Goal: Task Accomplishment & Management: Complete application form

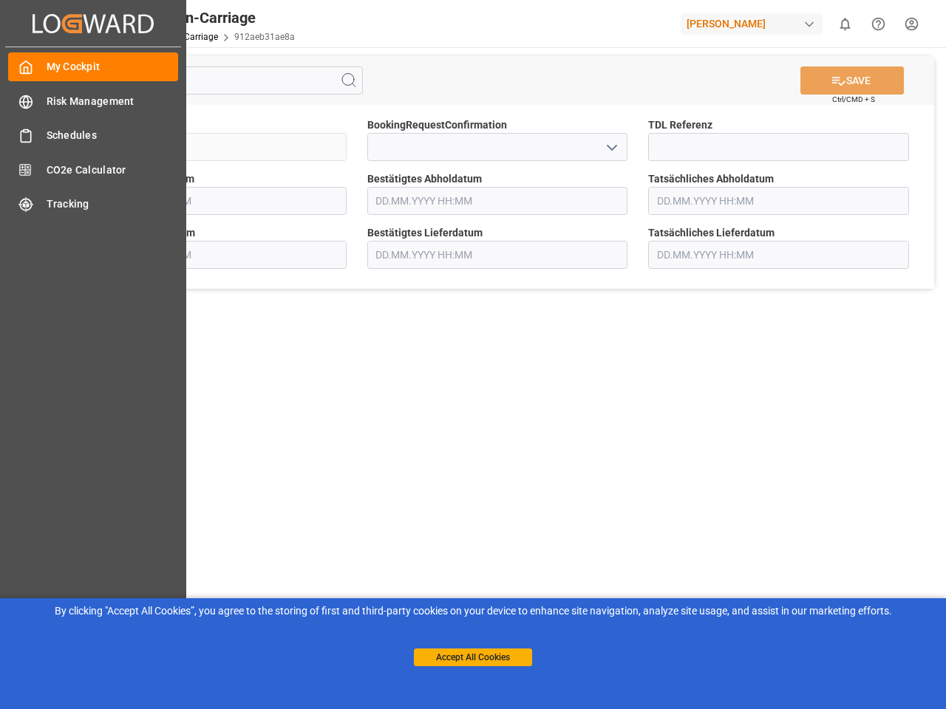
type input "[DATE] 00:00"
click at [473, 355] on main "SAVE Ctrl/CMD + S Sendung QKA25-011087 BookingRequestConfirmation TDL Referenz …" at bounding box center [497, 374] width 891 height 654
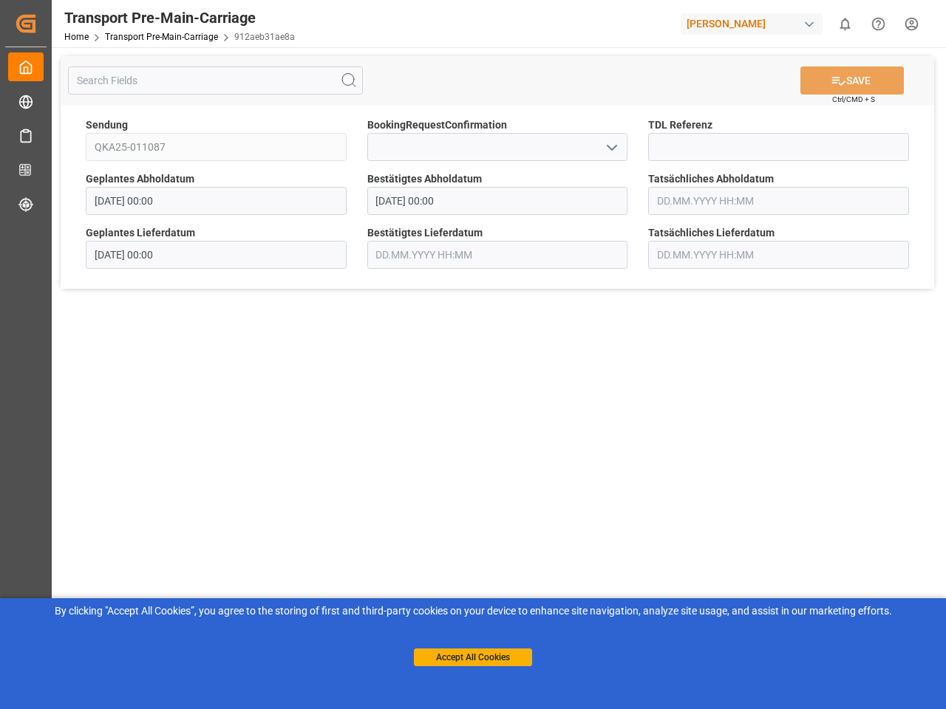
click at [37, 23] on icon "Created by potrace 1.15, written by [PERSON_NAME] [DATE]-[DATE]" at bounding box center [26, 24] width 22 height 24
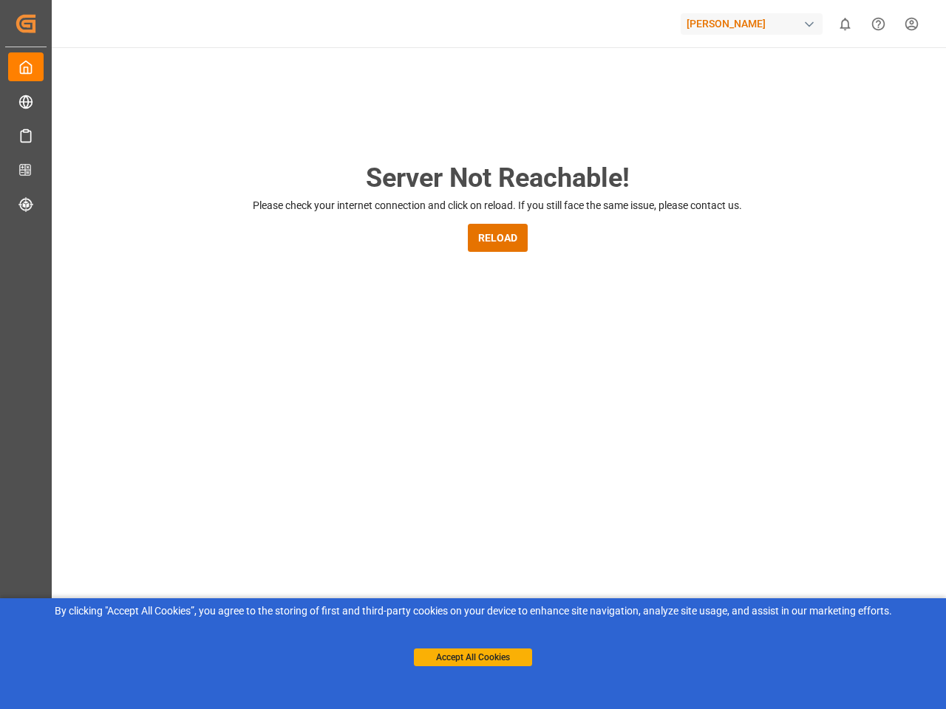
click at [754, 24] on div "[PERSON_NAME]" at bounding box center [752, 23] width 142 height 21
click at [845, 24] on html "Created by potrace 1.15, written by [PERSON_NAME] [DATE]-[DATE] Created by potr…" at bounding box center [473, 354] width 946 height 709
click at [878, 24] on icon "Help Center" at bounding box center [879, 24] width 16 height 16
click at [349, 81] on div "Server Not Reachable! Please check your internet connection and click on reload…" at bounding box center [497, 565] width 897 height 1037
click at [852, 81] on div "Server Not Reachable! Please check your internet connection and click on reload…" at bounding box center [497, 565] width 897 height 1037
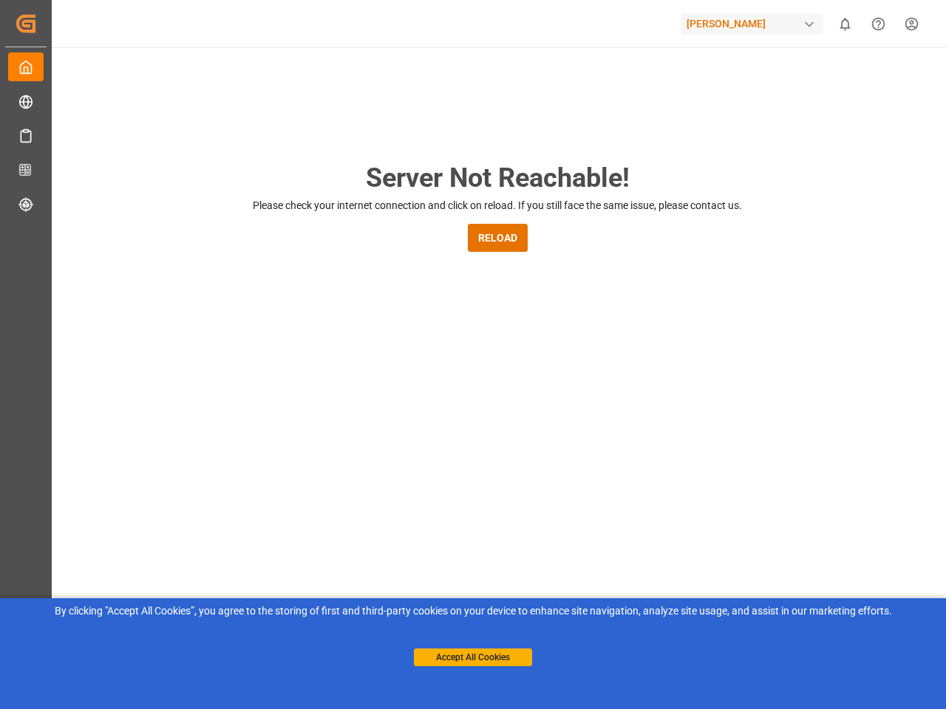
click at [611, 147] on div "Server Not Reachable! Please check your internet connection and click on reload…" at bounding box center [497, 565] width 897 height 1037
click at [473, 658] on button "Accept All Cookies" at bounding box center [473, 658] width 118 height 18
